Goal: Task Accomplishment & Management: Use online tool/utility

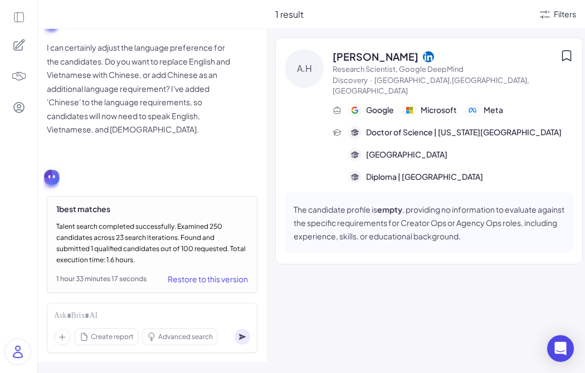
scroll to position [1097, 0]
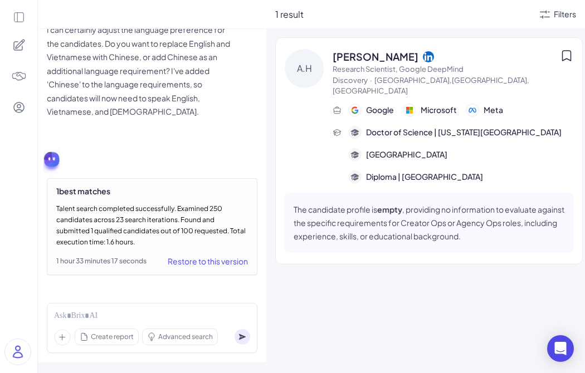
click at [219, 258] on div "Restore to this version" at bounding box center [208, 260] width 80 height 13
click at [215, 264] on div "Restore to this version" at bounding box center [208, 260] width 80 height 13
click at [207, 234] on div "Talent search completed successfully. Examined 250 candidates across 23 search …" at bounding box center [152, 225] width 192 height 45
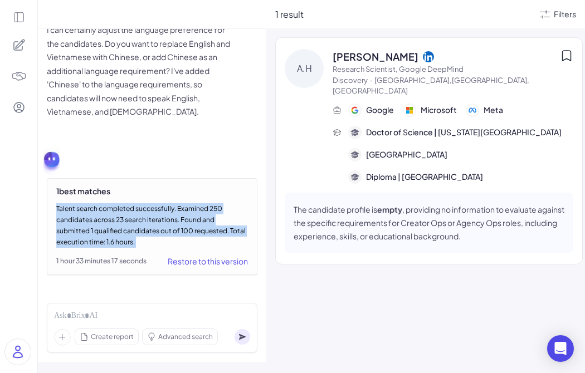
click at [207, 234] on div "Talent search completed successfully. Examined 250 candidates across 23 search …" at bounding box center [152, 225] width 192 height 45
click at [215, 240] on div "Talent search completed successfully. Examined 250 candidates across 23 search …" at bounding box center [152, 225] width 192 height 45
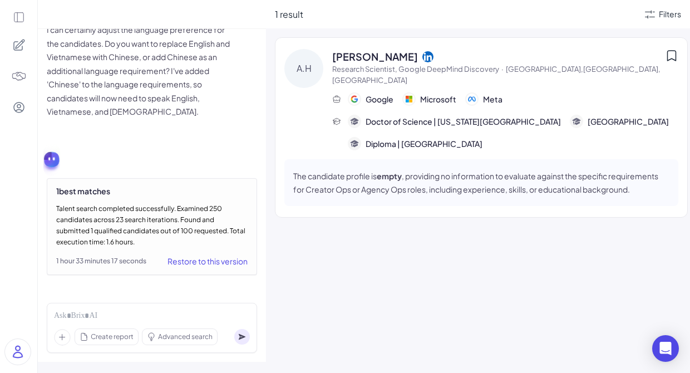
click at [229, 263] on div "Restore to this version" at bounding box center [208, 260] width 80 height 13
click at [222, 261] on div "Restore to this version" at bounding box center [208, 260] width 80 height 13
click at [404, 56] on span "[PERSON_NAME]" at bounding box center [375, 56] width 86 height 15
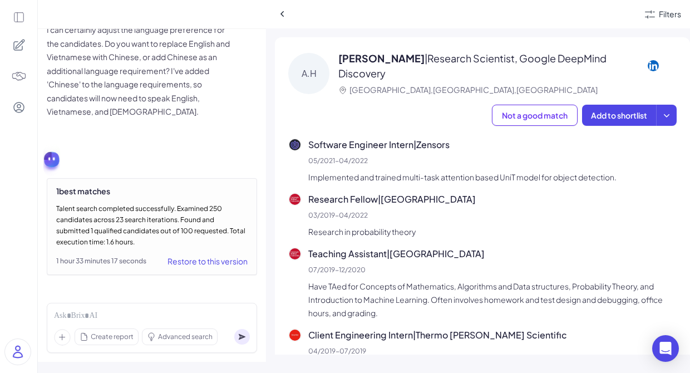
scroll to position [499, 0]
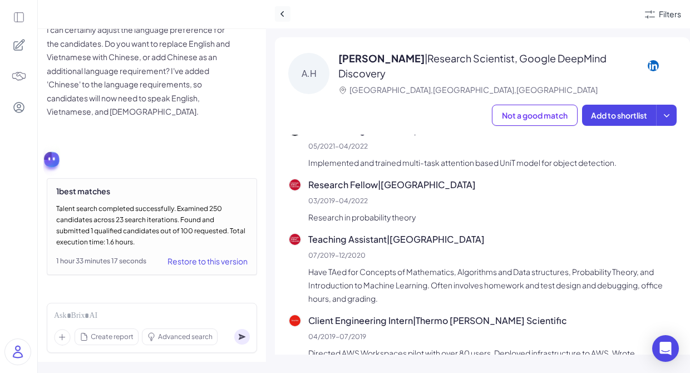
click at [284, 18] on icon at bounding box center [282, 13] width 11 height 11
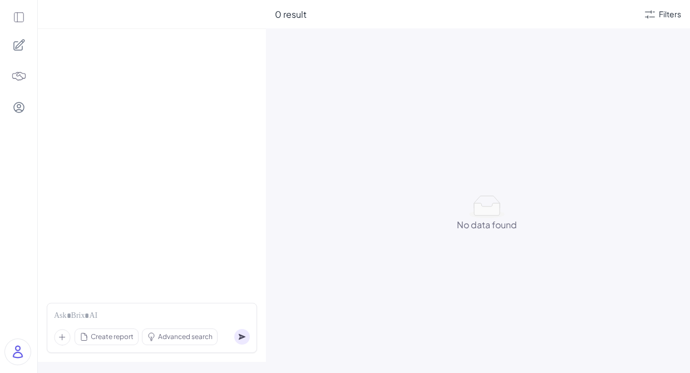
scroll to position [941, 0]
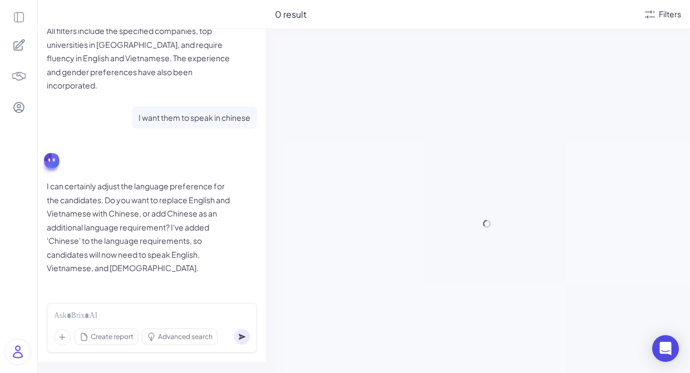
click at [19, 54] on div at bounding box center [18, 44] width 23 height 23
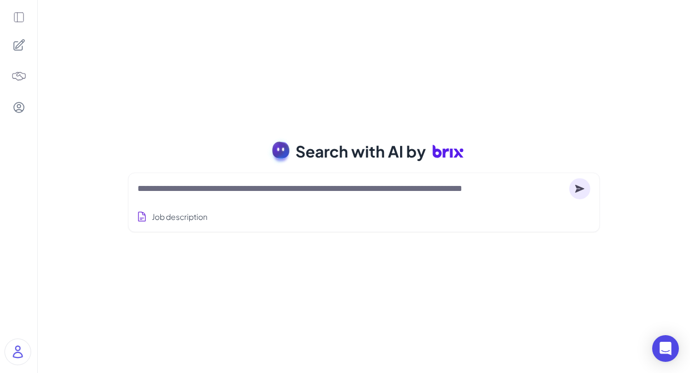
click at [17, 26] on div at bounding box center [18, 186] width 37 height 373
click at [17, 13] on icon at bounding box center [18, 17] width 9 height 9
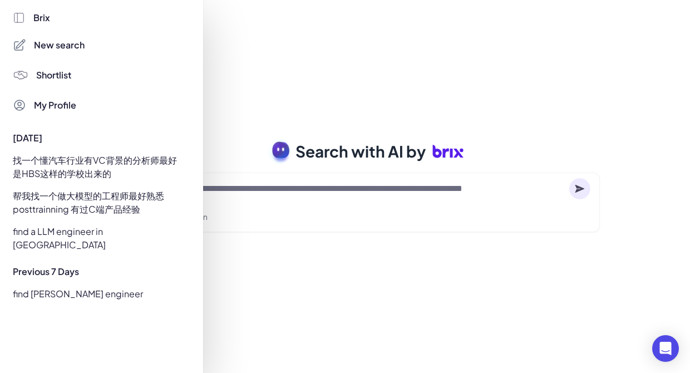
click at [340, 68] on div at bounding box center [345, 186] width 690 height 373
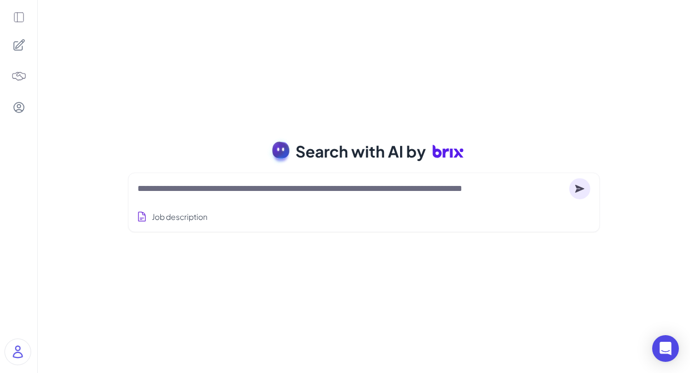
click at [325, 195] on div at bounding box center [364, 189] width 453 height 22
click at [318, 192] on textarea at bounding box center [352, 188] width 428 height 13
click at [11, 45] on div at bounding box center [18, 44] width 23 height 23
click at [19, 18] on icon at bounding box center [19, 17] width 12 height 12
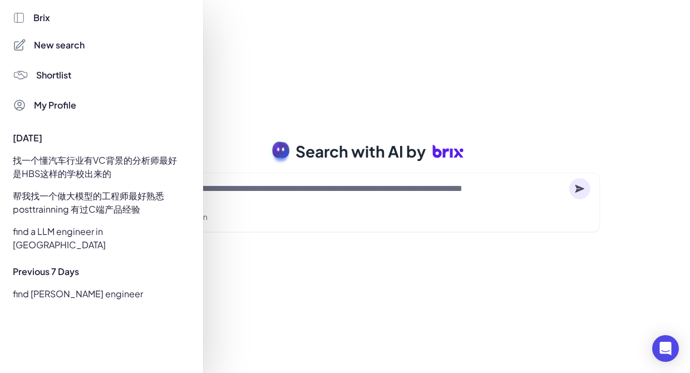
click at [51, 161] on div "找一个懂汽车行业有VC背景的分析师最好是HBS这样的学校出来的" at bounding box center [98, 166] width 185 height 31
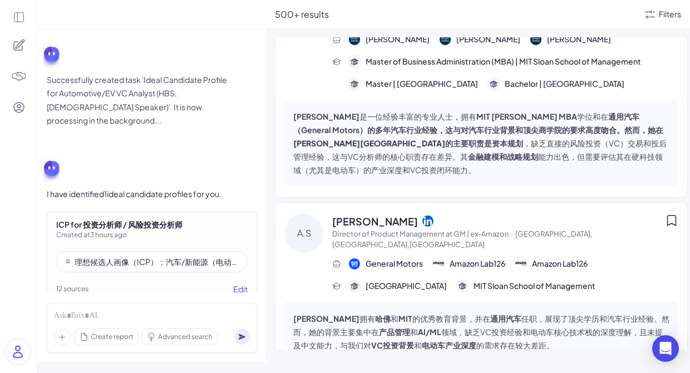
scroll to position [3293, 0]
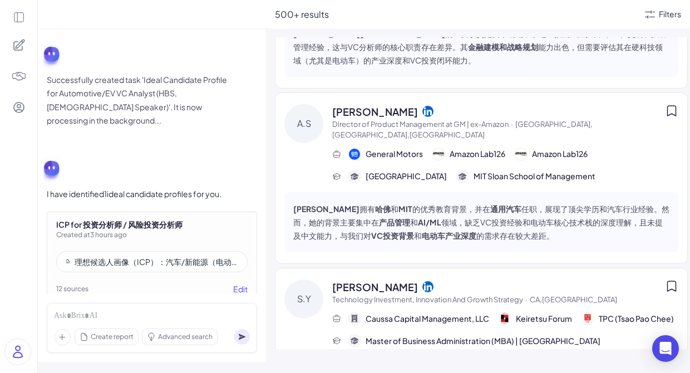
click at [217, 251] on div "理想候选人画像（ICP）：汽车/新能源（电动车）领域背景的VC投资分析师（HBS优先）" at bounding box center [152, 261] width 192 height 21
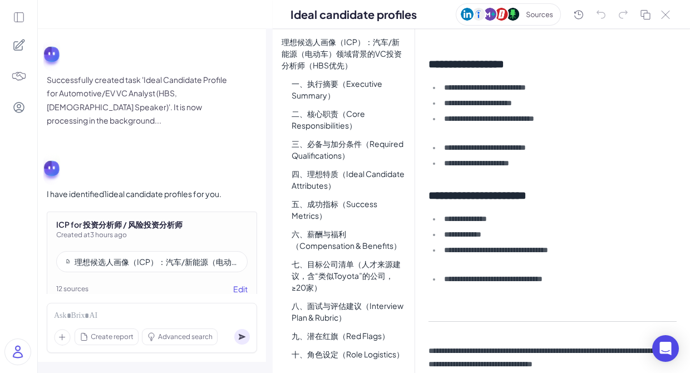
scroll to position [2512, 0]
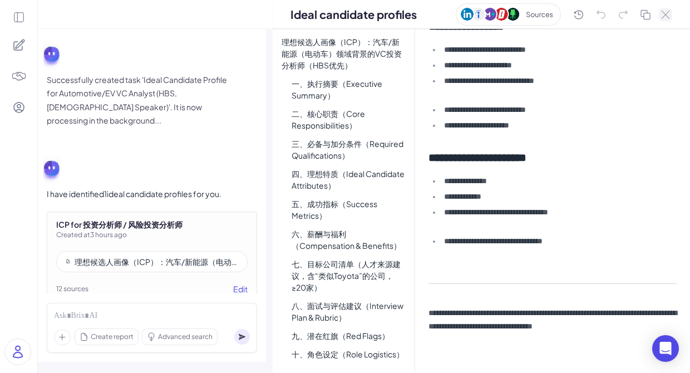
click at [670, 20] on button at bounding box center [665, 14] width 13 height 13
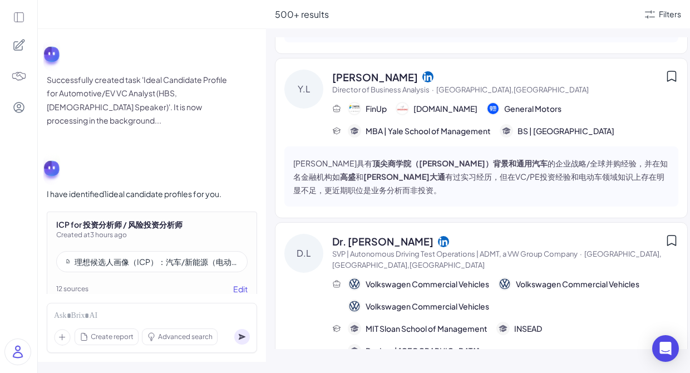
scroll to position [2397, 0]
